Goal: Task Accomplishment & Management: Complete application form

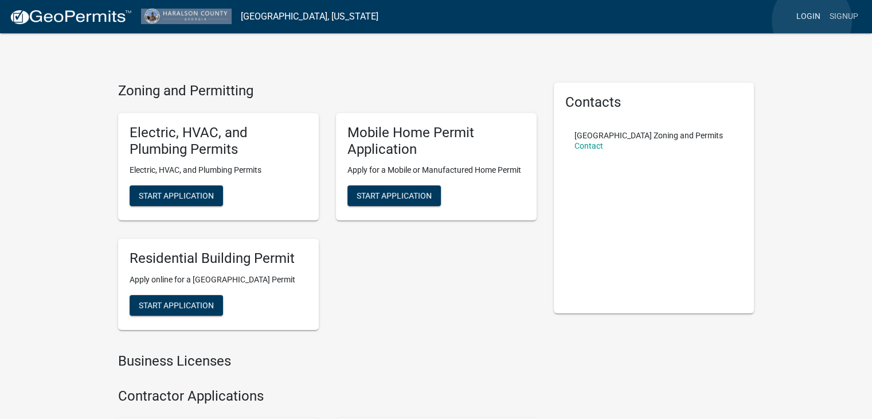
click at [812, 21] on link "Login" at bounding box center [808, 17] width 33 height 22
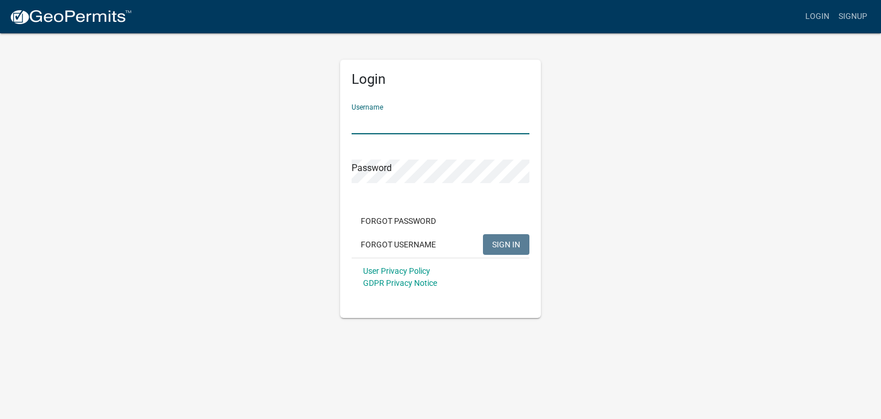
click at [392, 127] on input "Username" at bounding box center [440, 123] width 178 height 24
type input "t"
type input "Tier20"
click at [483, 234] on button "SIGN IN" at bounding box center [506, 244] width 46 height 21
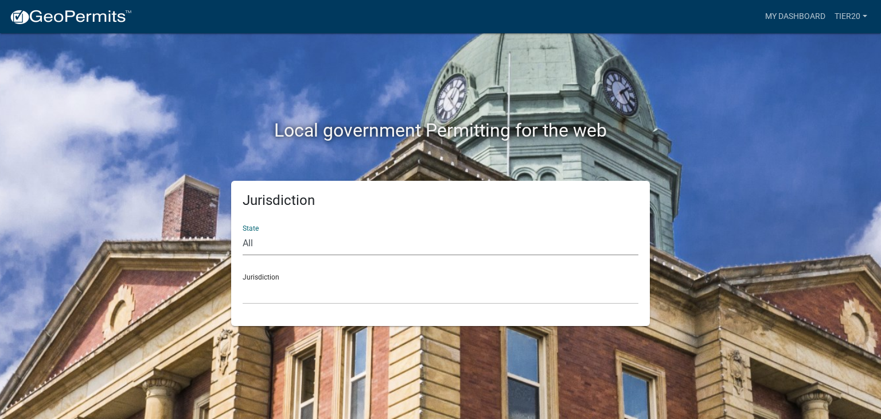
click at [261, 243] on select "All [US_STATE] [US_STATE] [US_STATE] [US_STATE] [US_STATE] [US_STATE] [US_STATE…" at bounding box center [441, 244] width 396 height 24
select select "[US_STATE]"
click at [243, 232] on select "All [US_STATE] [US_STATE] [US_STATE] [US_STATE] [US_STATE] [US_STATE] [US_STATE…" at bounding box center [441, 244] width 396 height 24
click at [267, 290] on select "[GEOGRAPHIC_DATA], [US_STATE][PERSON_NAME][GEOGRAPHIC_DATA], [US_STATE][PERSON_…" at bounding box center [441, 292] width 396 height 24
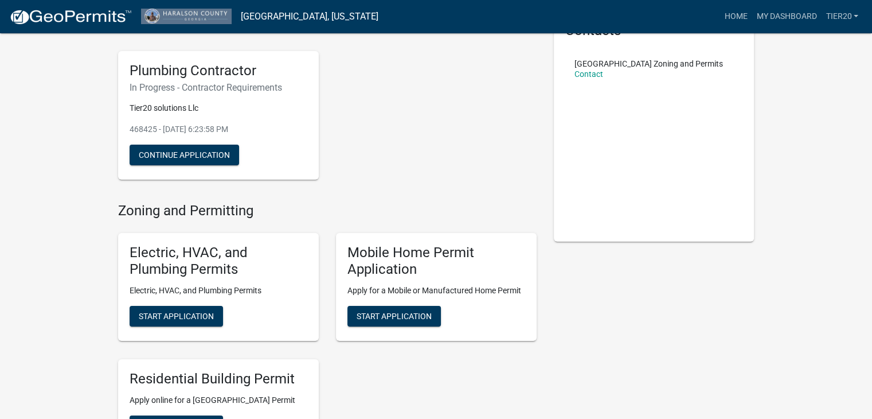
scroll to position [71, 0]
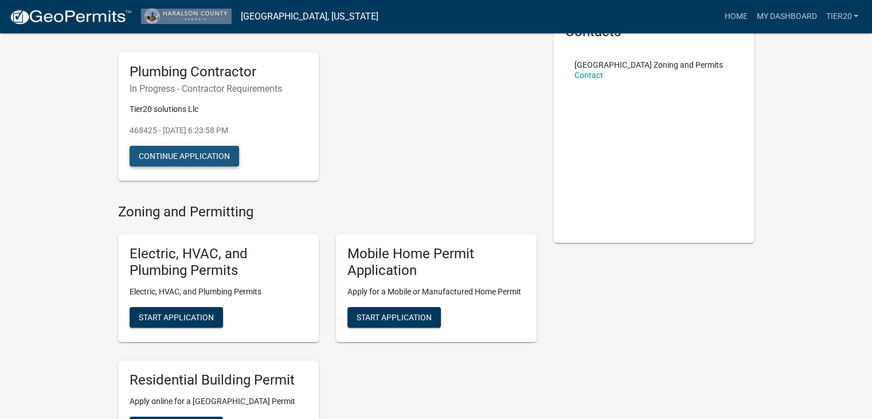
click at [201, 158] on button "Continue Application" at bounding box center [185, 156] width 110 height 21
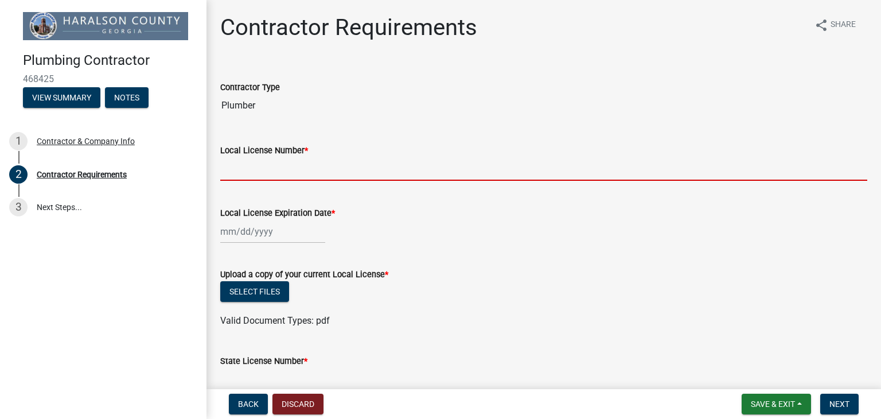
click at [313, 165] on input "Local License Number *" at bounding box center [543, 169] width 647 height 24
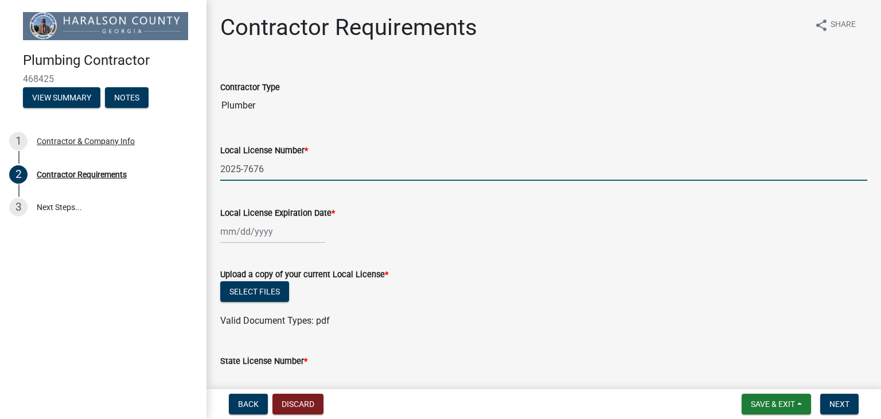
type input "2025-7676"
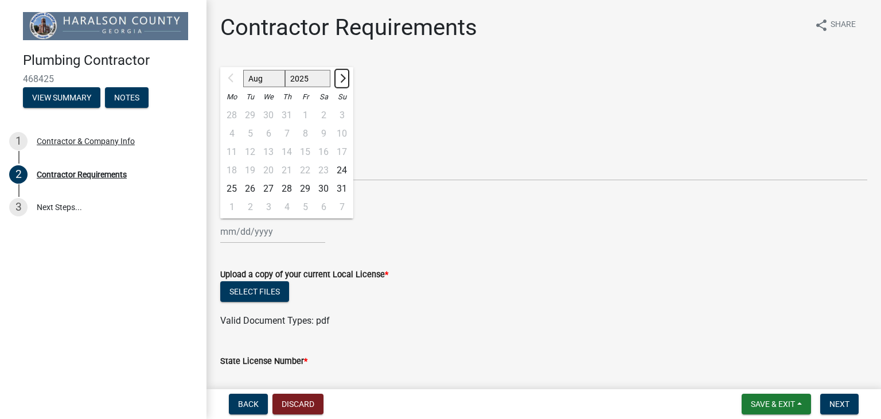
click at [346, 83] on button "Next month" at bounding box center [342, 78] width 14 height 18
select select "12"
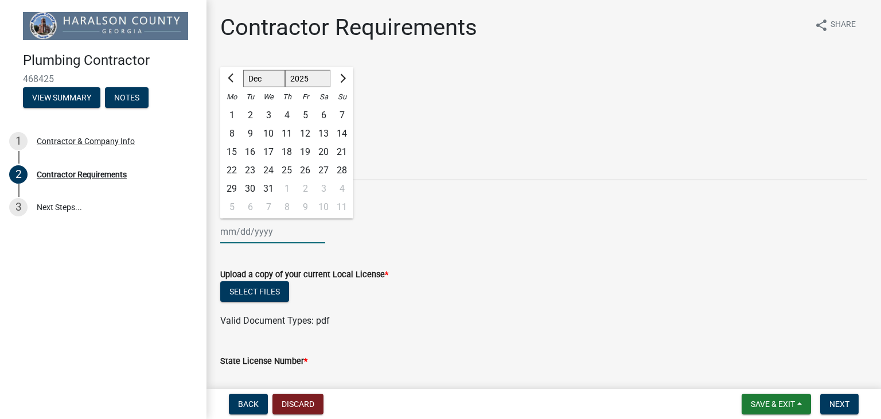
click at [316, 77] on select "2025 2026 2027 2028 2029 2030 2031 2032 2033 2034 2035 2036 2037 2038 2039 2040…" at bounding box center [308, 78] width 46 height 17
select select "2031"
click at [285, 70] on select "2025 2026 2027 2028 2029 2030 2031 2032 2033 2034 2035 2036 2037 2038 2039 2040…" at bounding box center [308, 78] width 46 height 17
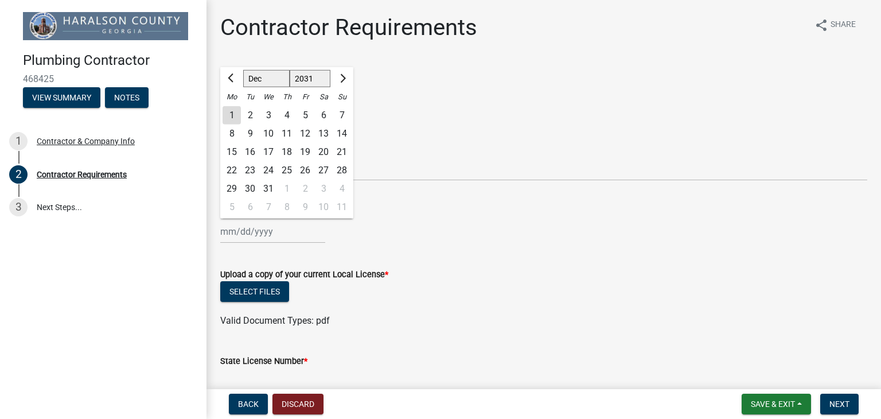
click at [303, 128] on div "12" at bounding box center [305, 133] width 18 height 18
type input "[DATE]"
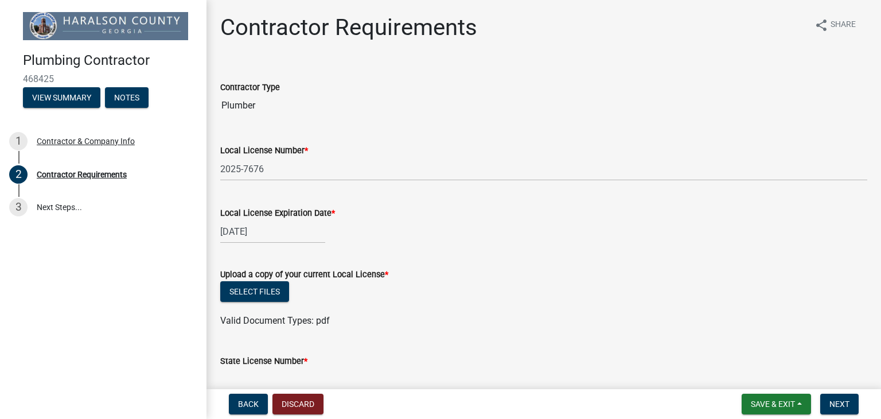
select select "12"
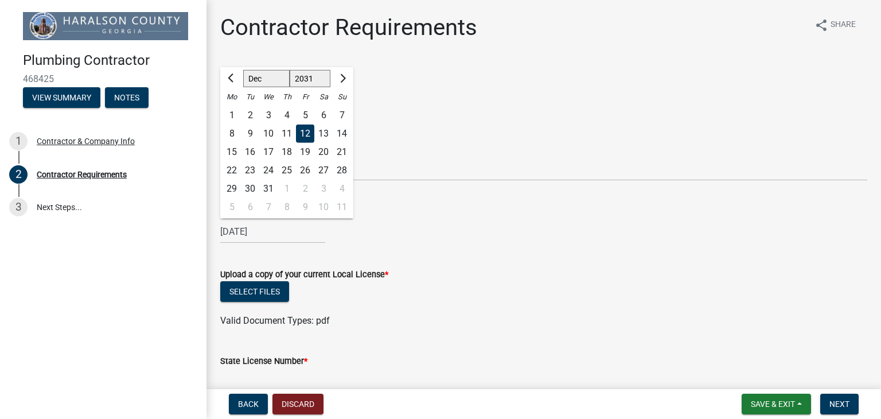
click at [278, 232] on input "[DATE]" at bounding box center [272, 232] width 105 height 24
click at [307, 85] on select "2025 2026 2027 2028 2029 2030 2031 2032 2033 2034 2035 2036 2037 2038 2039 2040…" at bounding box center [310, 78] width 41 height 17
select select "2025"
click at [290, 70] on select "2025 2026 2027 2028 2029 2030 2031 2032 2033 2034 2035 2036 2037 2038 2039 2040…" at bounding box center [310, 78] width 41 height 17
click at [374, 225] on div "[DATE] Aug Sep Oct Nov [DATE] 2026 2027 2028 2029 2030 2031 2032 2033 2034 2035…" at bounding box center [543, 232] width 647 height 24
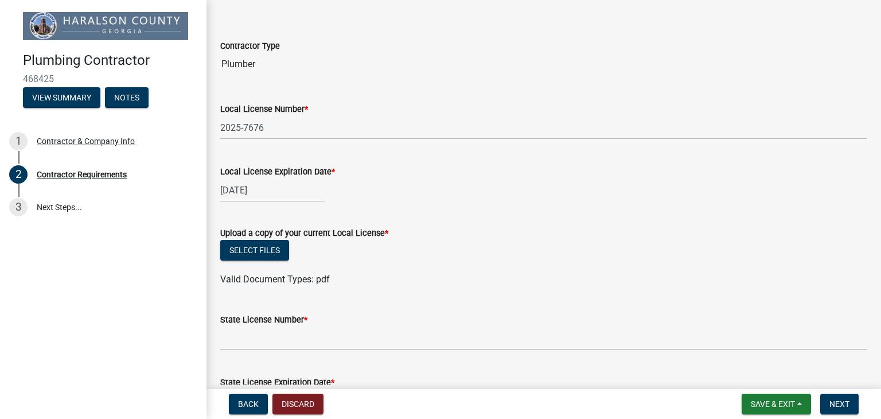
scroll to position [44, 0]
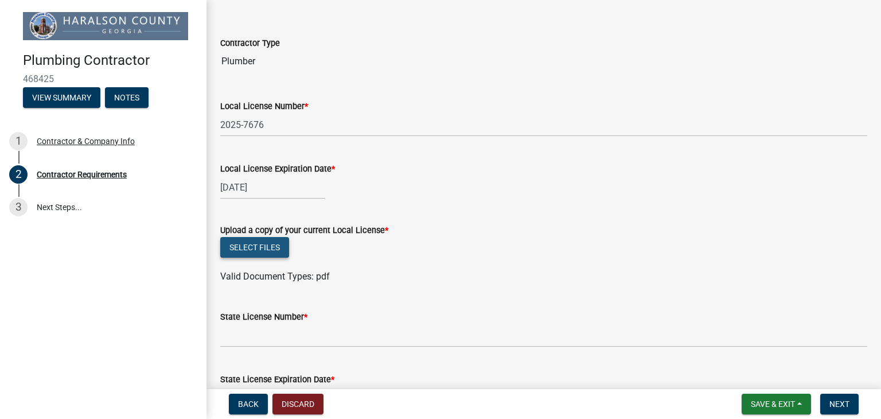
click at [253, 243] on button "Select files" at bounding box center [254, 247] width 69 height 21
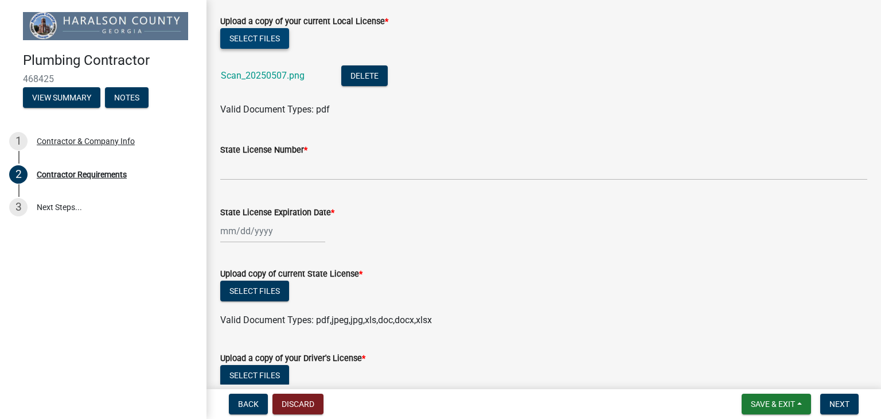
scroll to position [284, 0]
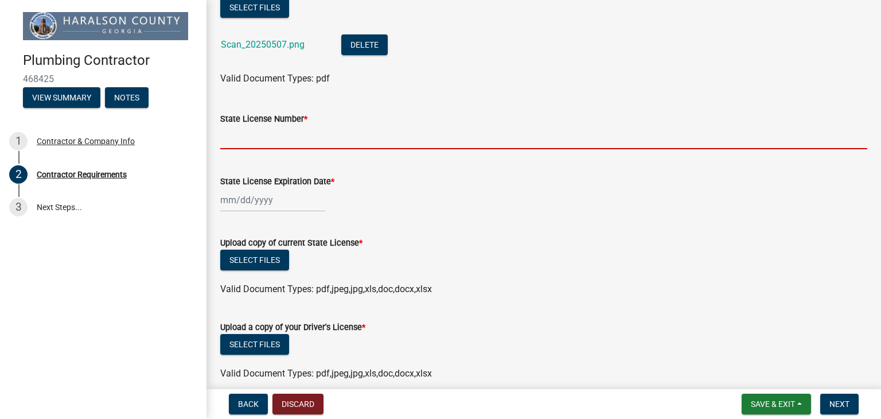
click at [322, 143] on input "State License Number *" at bounding box center [543, 138] width 647 height 24
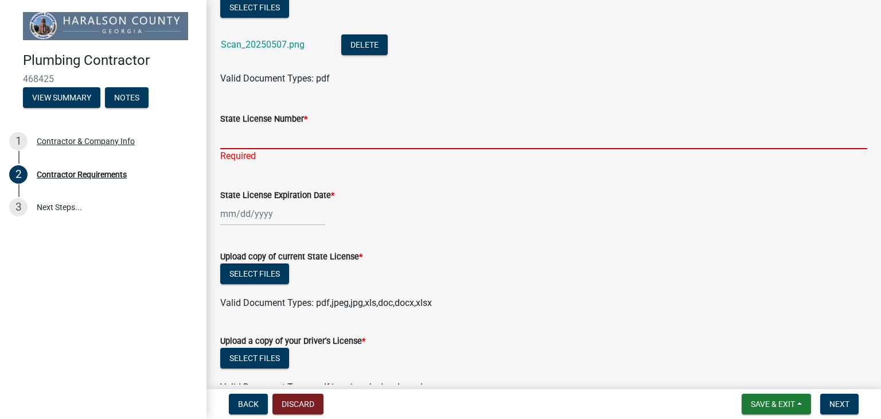
click at [233, 142] on input "State License Number *" at bounding box center [543, 138] width 647 height 24
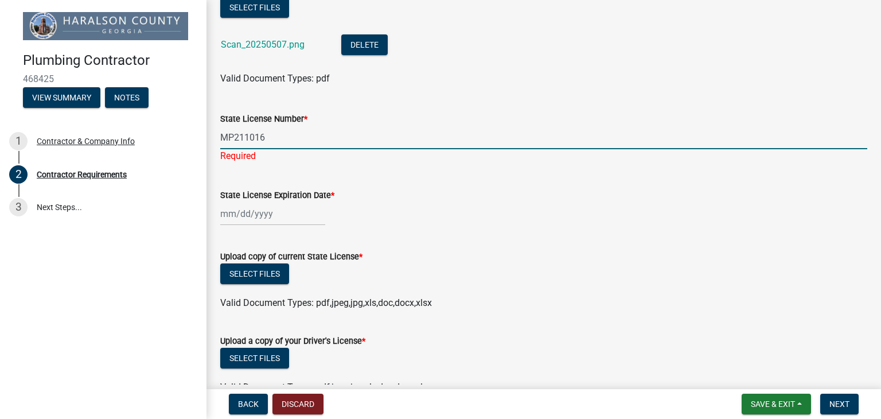
type input "MP211016"
select select "8"
select select "2025"
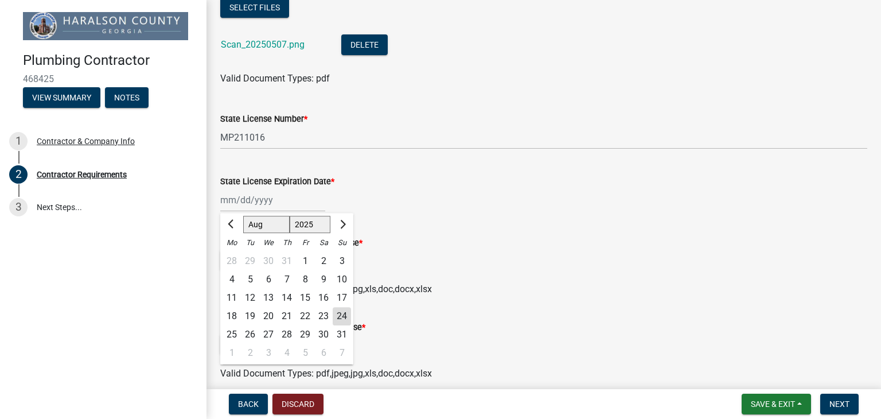
click at [233, 299] on div "11" at bounding box center [231, 297] width 18 height 18
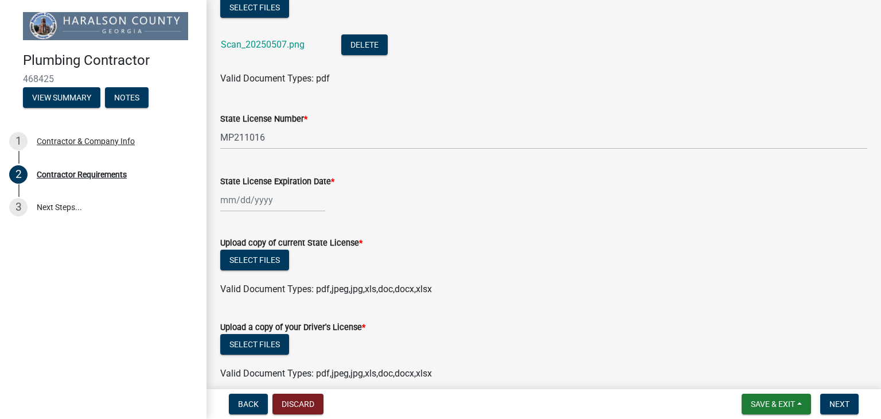
type input "[DATE]"
select select "8"
select select "2025"
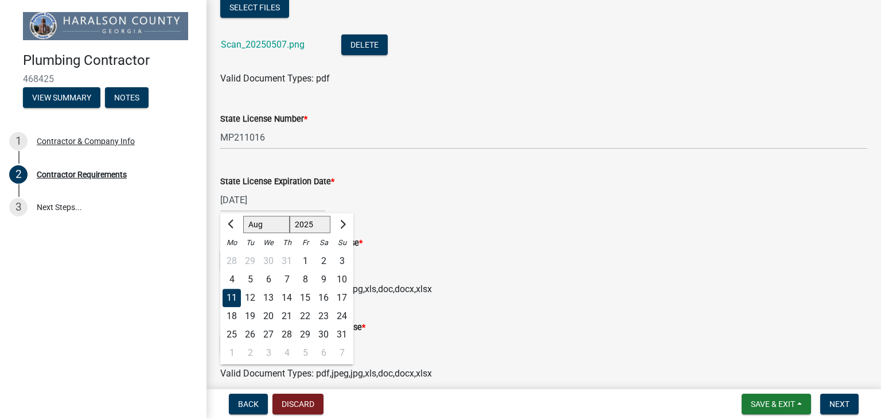
click at [249, 200] on div "[DATE] [PERSON_NAME] Apr May Jun [DATE] Aug Sep Oct Nov [DATE] 1526 1527 1528 1…" at bounding box center [272, 200] width 105 height 24
click at [280, 225] on select "Jan Feb Mar Apr May Jun [DATE] Aug Sep Oct Nov Dec" at bounding box center [266, 224] width 46 height 17
select select "11"
click at [243, 216] on select "Jan Feb Mar Apr May Jun [DATE] Aug Sep Oct Nov Dec" at bounding box center [266, 224] width 46 height 17
click at [327, 222] on select "1525 1526 1527 1528 1529 1530 1531 1532 1533 1534 1535 1536 1537 1538 1539 1540…" at bounding box center [310, 224] width 41 height 17
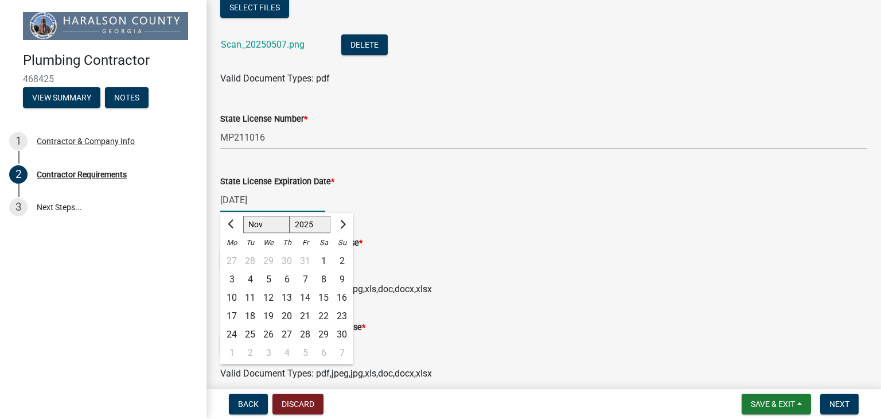
select select "2026"
click at [290, 216] on select "1525 1526 1527 1528 1529 1530 1531 1532 1533 1534 1535 1536 1537 1538 1539 1540…" at bounding box center [310, 224] width 41 height 17
click at [234, 353] on div "30" at bounding box center [231, 352] width 18 height 18
type input "[DATE]"
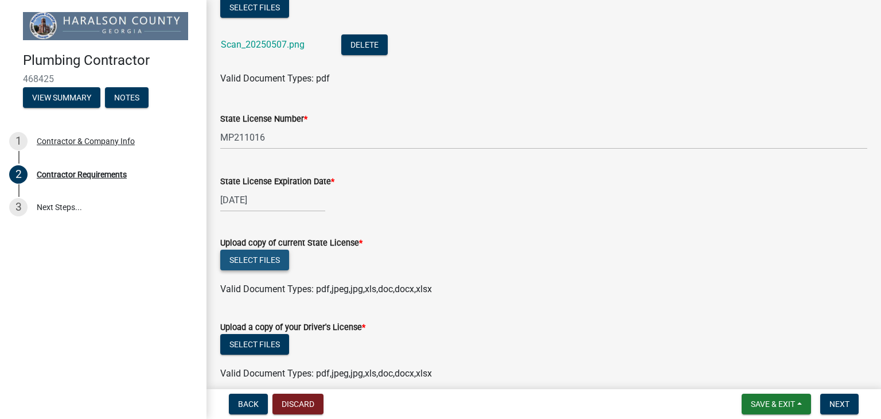
click at [249, 252] on button "Select files" at bounding box center [254, 259] width 69 height 21
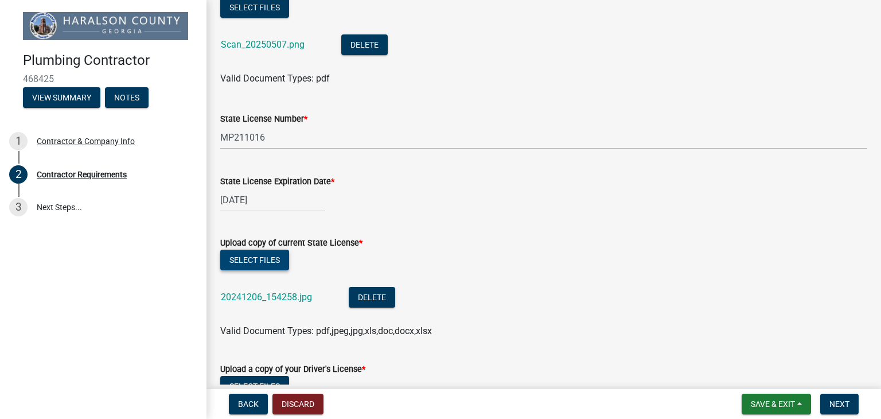
scroll to position [422, 0]
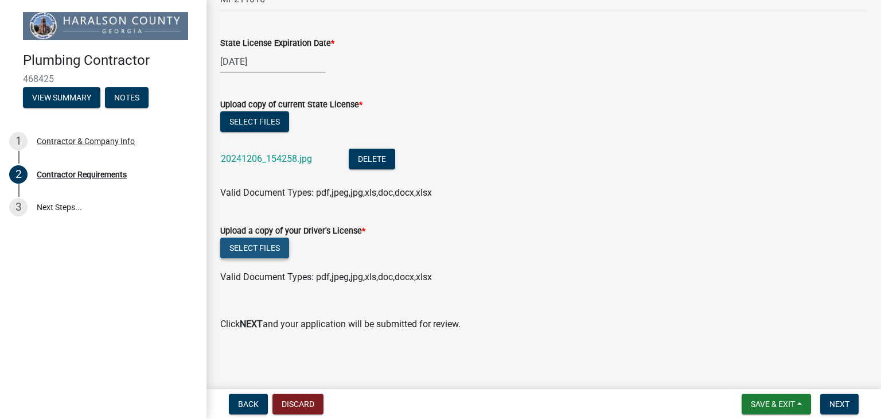
click at [266, 252] on button "Select files" at bounding box center [254, 247] width 69 height 21
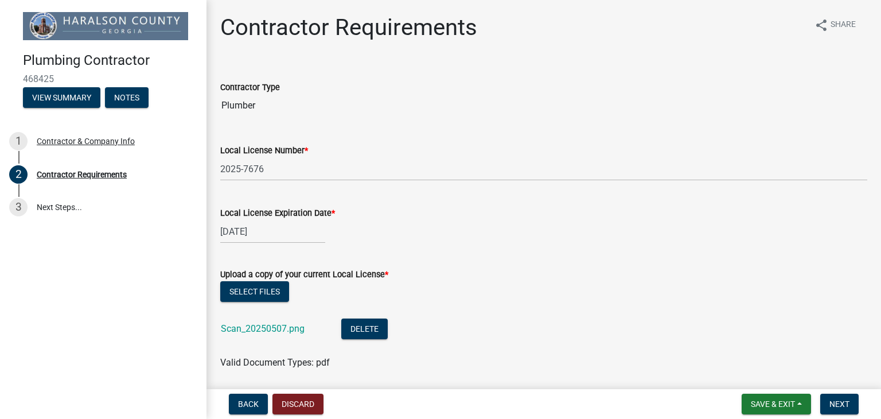
scroll to position [464, 0]
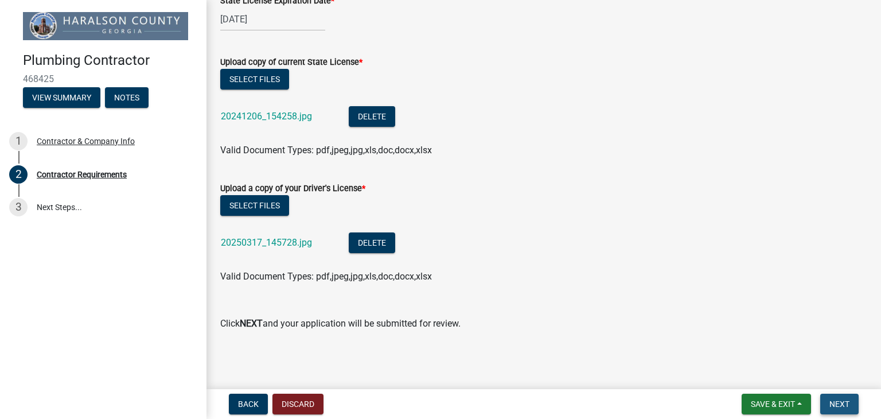
click at [835, 400] on span "Next" at bounding box center [839, 403] width 20 height 9
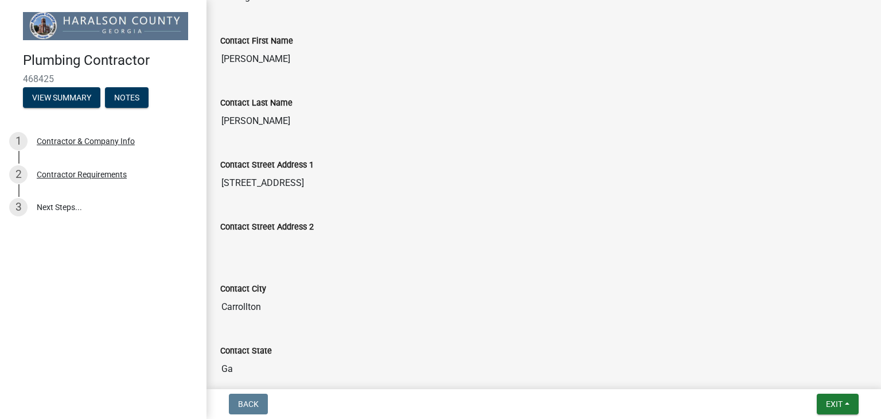
scroll to position [0, 0]
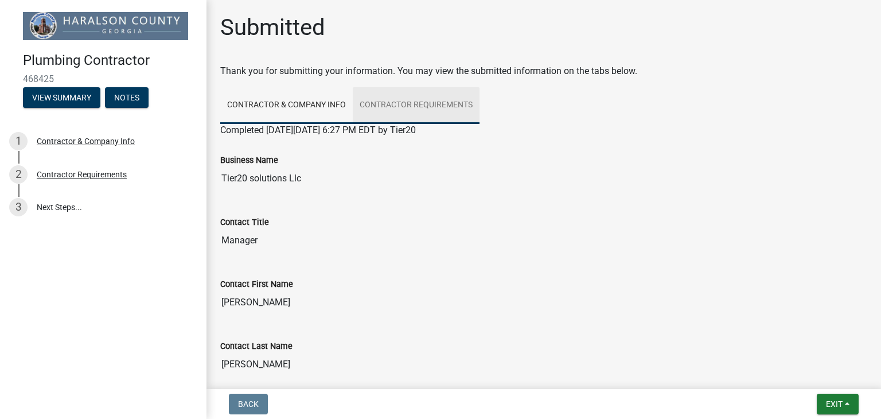
click at [379, 100] on link "Contractor Requirements" at bounding box center [416, 105] width 127 height 37
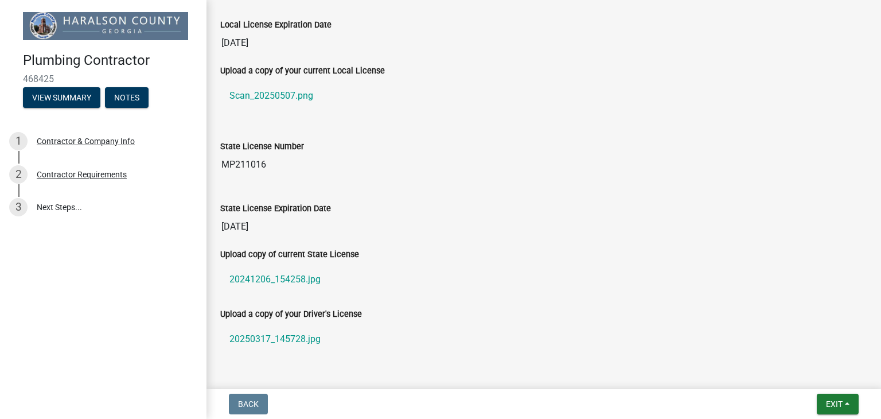
scroll to position [345, 0]
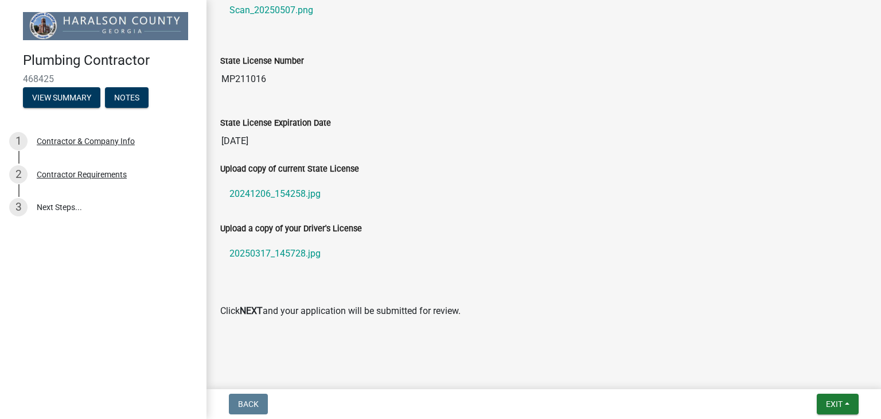
drag, startPoint x: 871, startPoint y: 247, endPoint x: 869, endPoint y: 255, distance: 8.2
click at [869, 255] on div "Submitted Thank you for submitting your information. You may view the submitted…" at bounding box center [543, 10] width 674 height 682
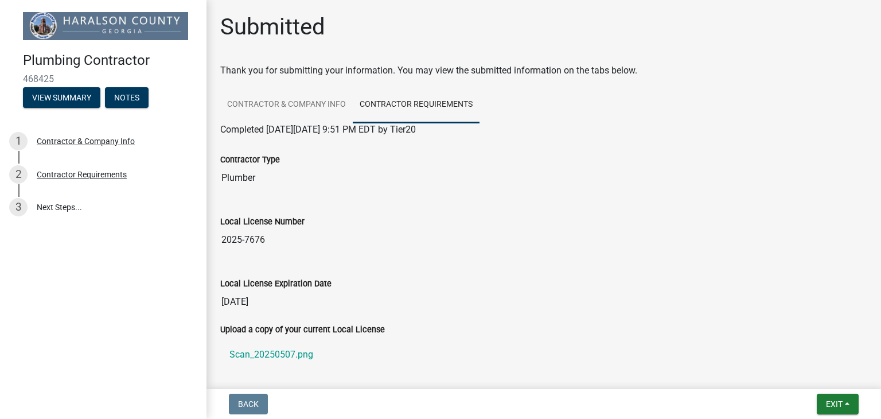
scroll to position [0, 0]
click at [236, 95] on link "Contractor & Company Info" at bounding box center [286, 105] width 132 height 37
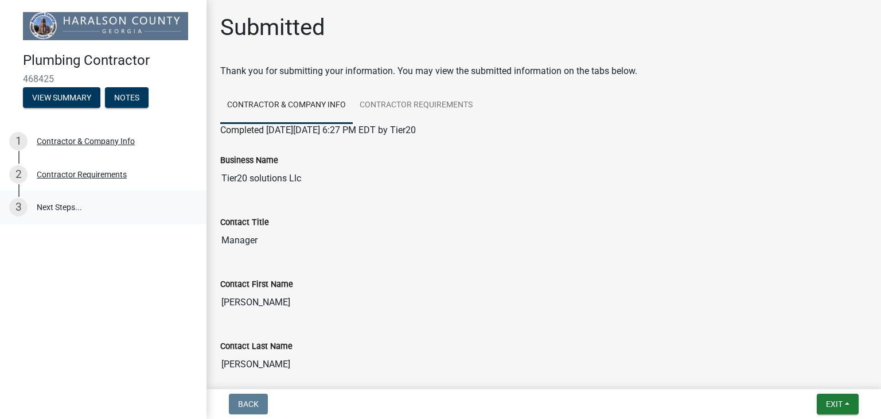
click at [67, 208] on link "3 Next Steps..." at bounding box center [103, 206] width 206 height 33
click at [847, 404] on button "Exit" at bounding box center [837, 403] width 42 height 21
click at [789, 345] on button "Save" at bounding box center [813, 347] width 92 height 28
click at [60, 90] on button "View Summary" at bounding box center [61, 97] width 77 height 21
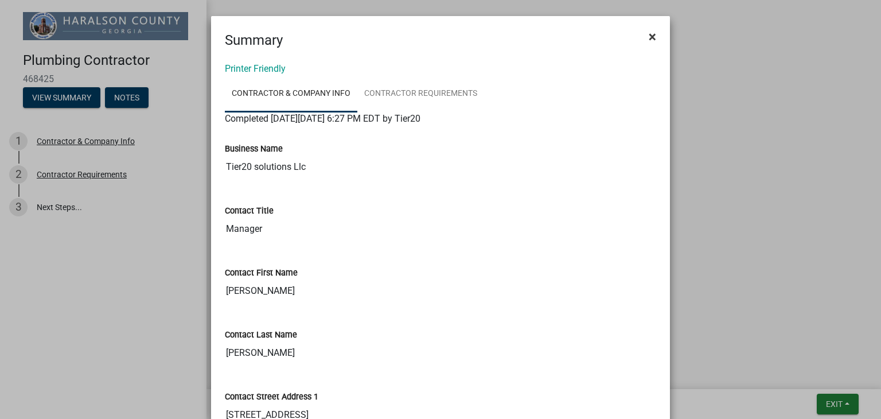
click at [654, 40] on button "×" at bounding box center [652, 37] width 26 height 32
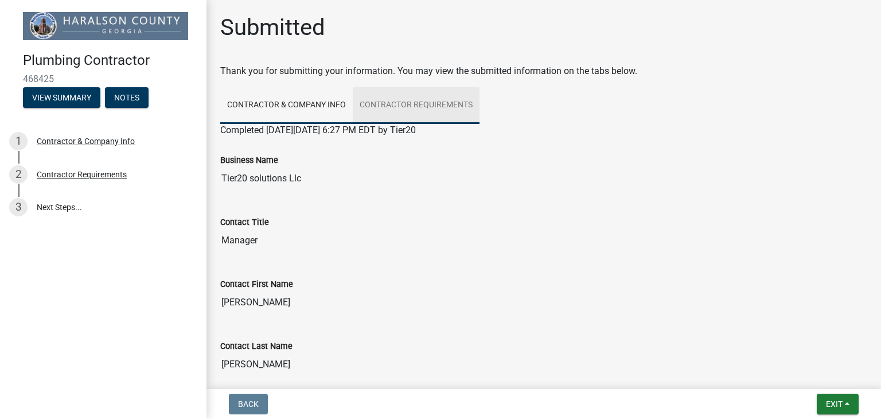
click at [408, 107] on link "Contractor Requirements" at bounding box center [416, 105] width 127 height 37
